Goal: Task Accomplishment & Management: Use online tool/utility

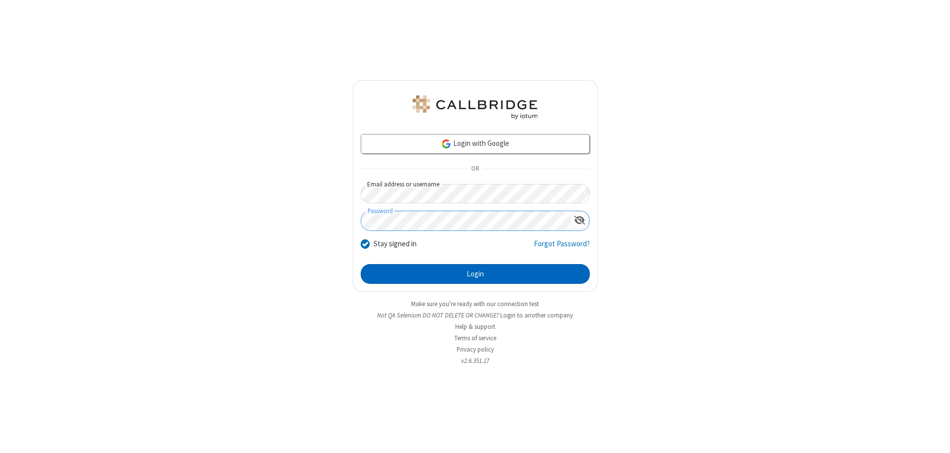
click at [475, 274] on button "Login" at bounding box center [475, 274] width 229 height 20
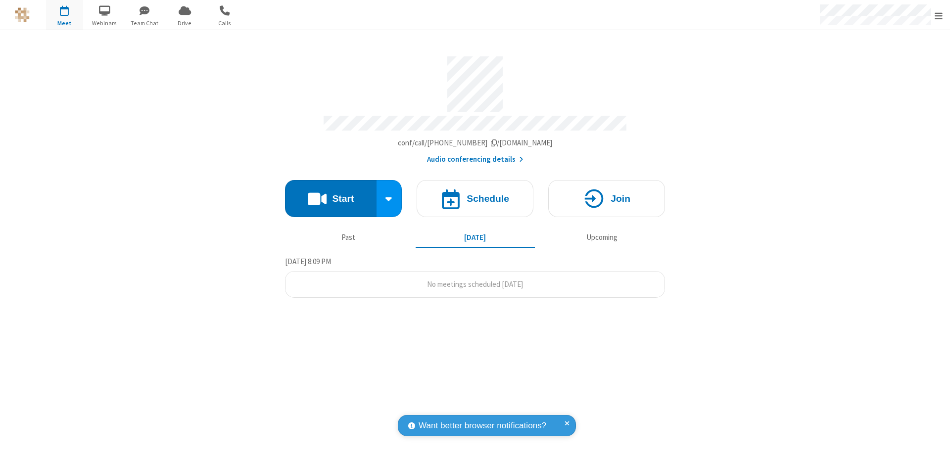
click at [331, 194] on button "Start" at bounding box center [331, 198] width 92 height 37
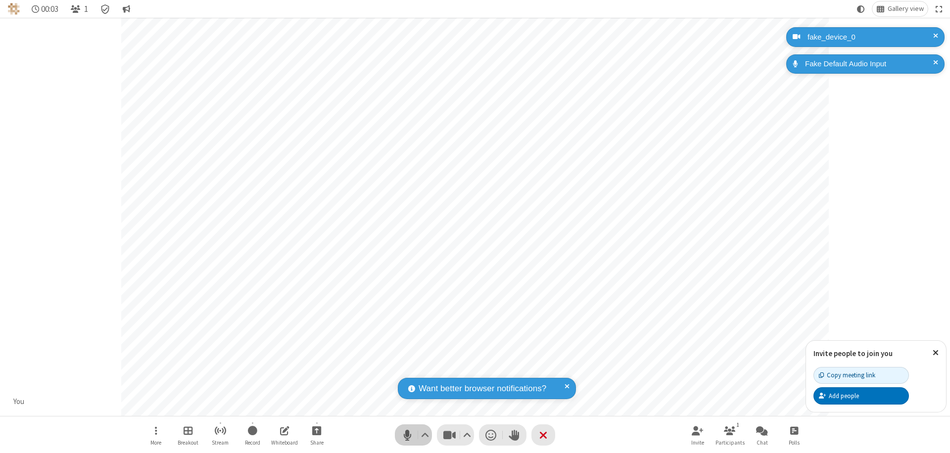
click at [407, 435] on span "Mute (⌘+Shift+A)" at bounding box center [407, 435] width 15 height 14
click at [407, 435] on span "Unmute (⌘+Shift+A)" at bounding box center [407, 435] width 15 height 14
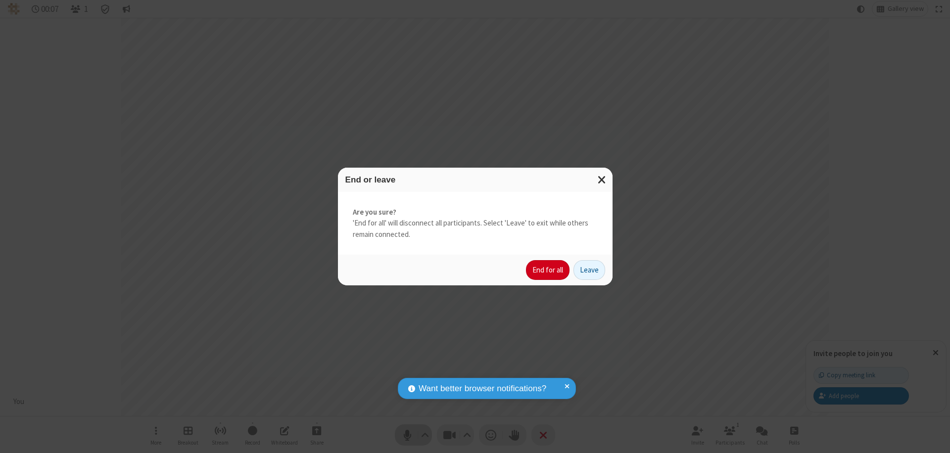
click at [548, 270] on button "End for all" at bounding box center [548, 270] width 44 height 20
